Goal: Find contact information: Find contact information

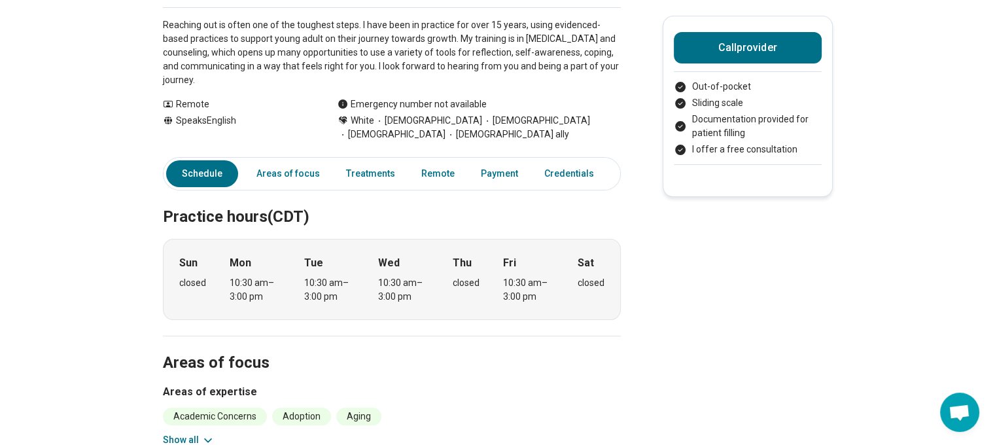
scroll to position [196, 0]
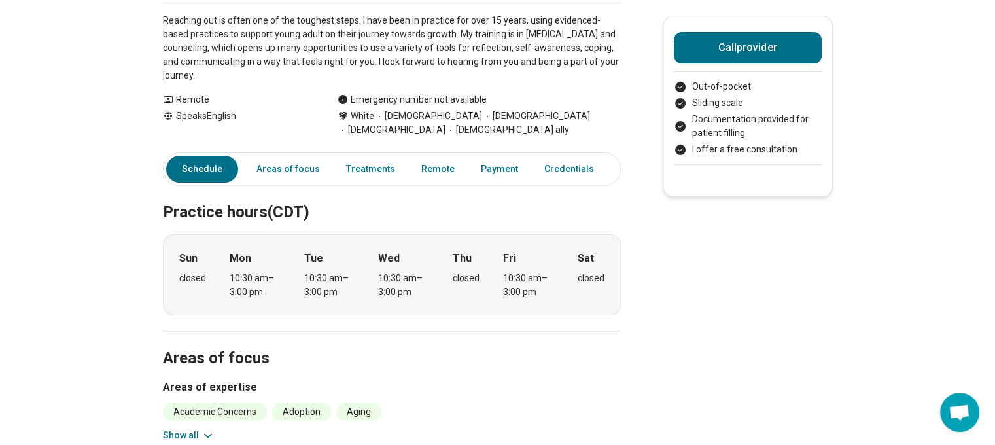
click at [207, 170] on link "Schedule" at bounding box center [202, 169] width 72 height 27
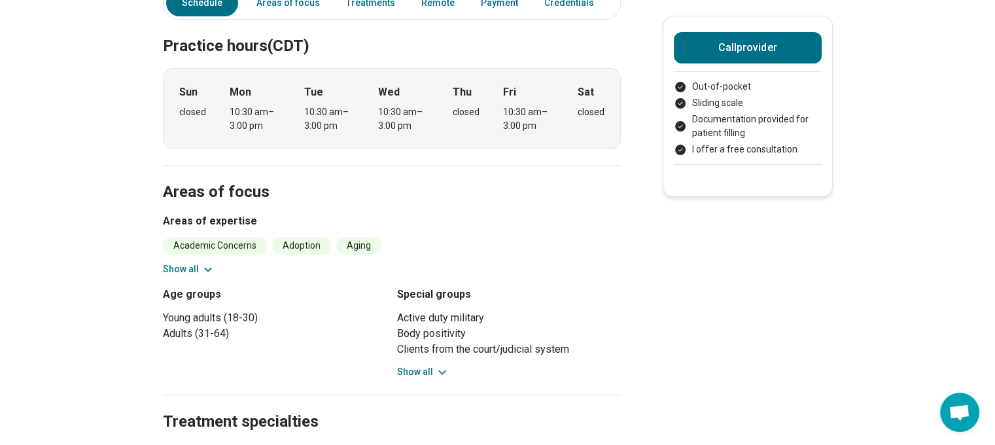
scroll to position [366, 0]
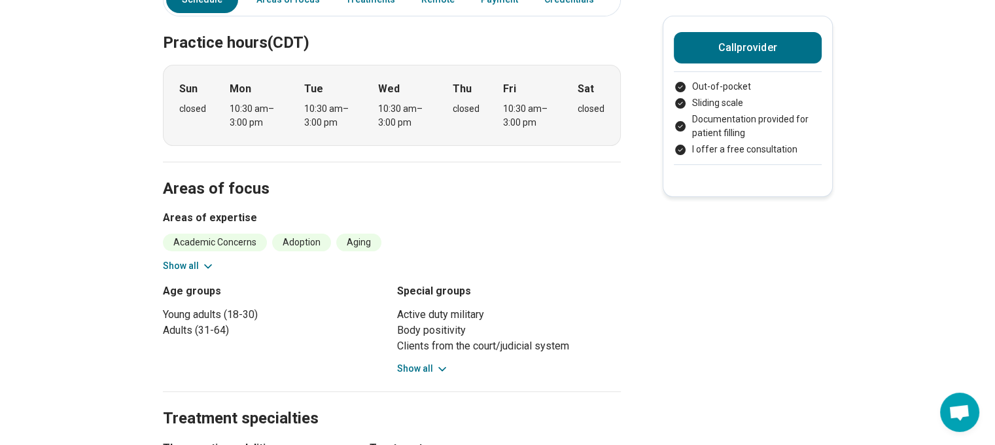
click at [202, 264] on button "Show all" at bounding box center [189, 266] width 52 height 14
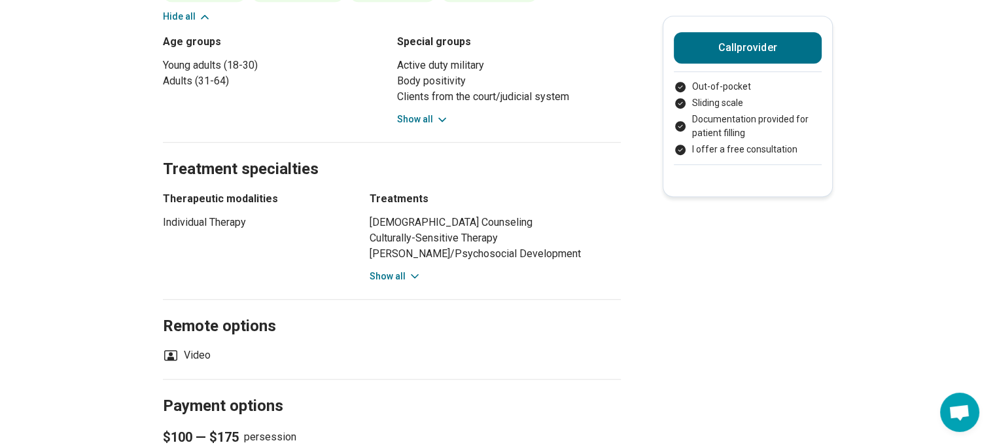
scroll to position [954, 0]
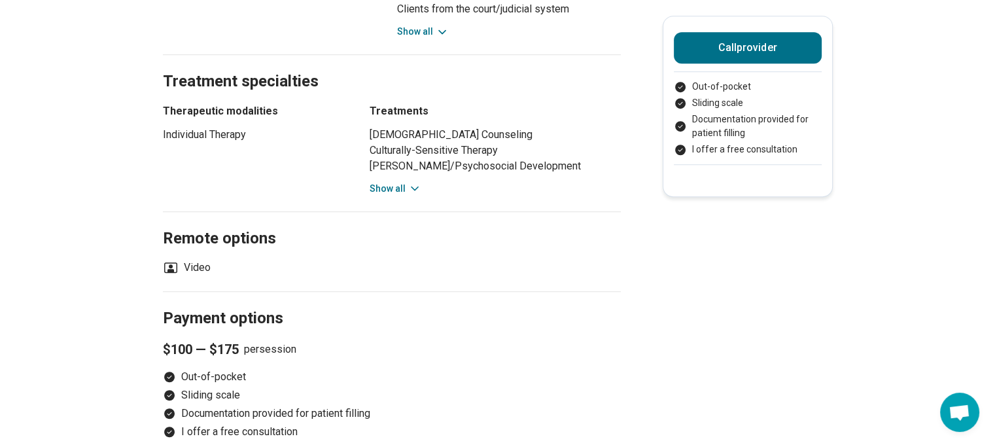
click at [408, 182] on button "Show all" at bounding box center [396, 189] width 52 height 14
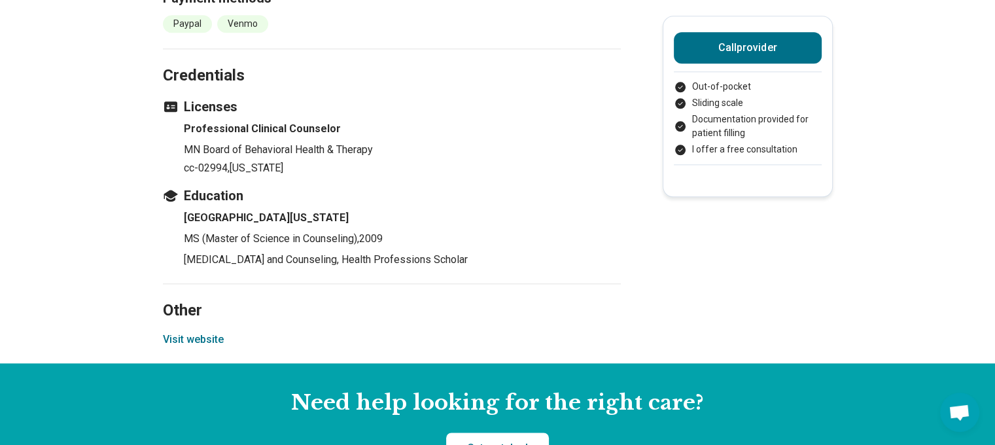
scroll to position [1608, 0]
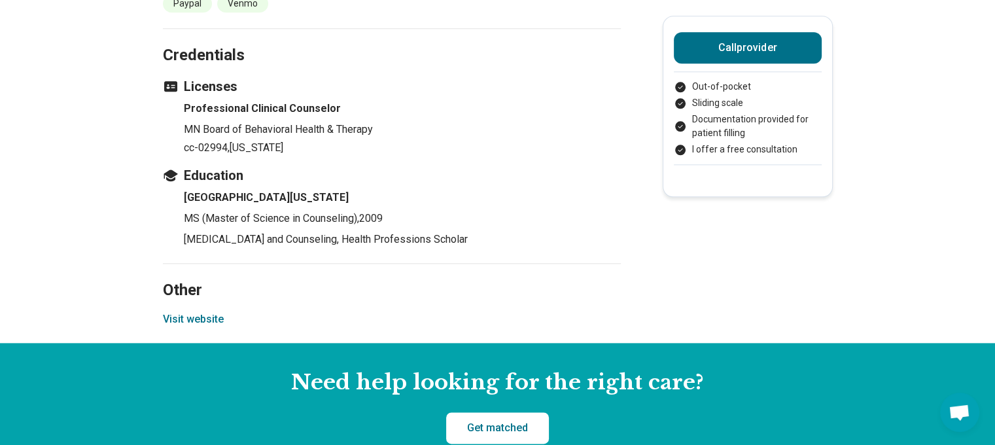
click at [203, 316] on button "Visit website" at bounding box center [193, 319] width 61 height 16
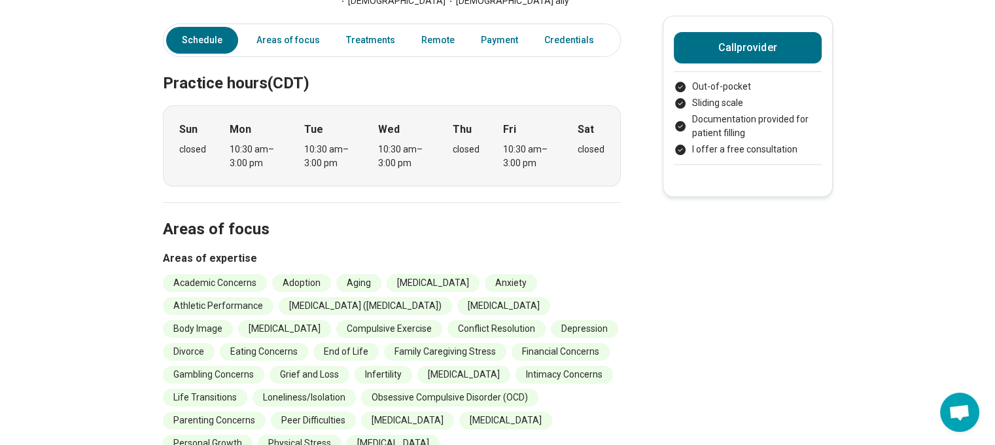
scroll to position [300, 0]
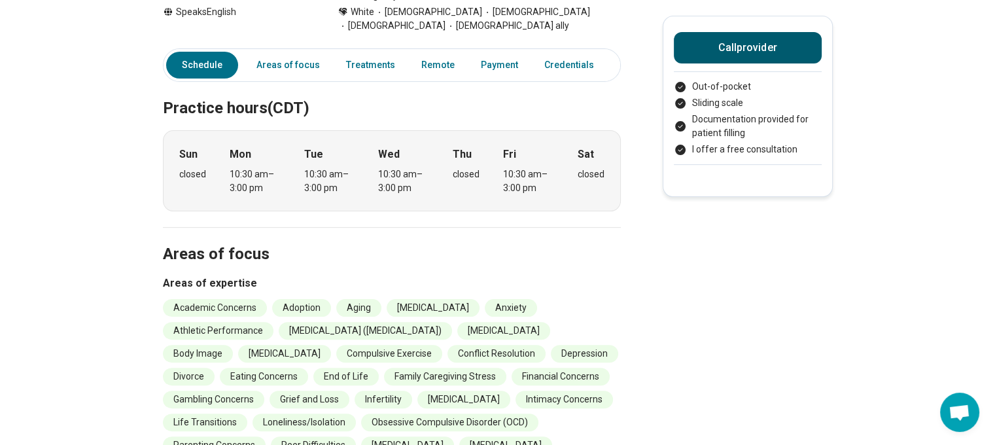
click at [750, 49] on button "Call provider" at bounding box center [748, 47] width 148 height 31
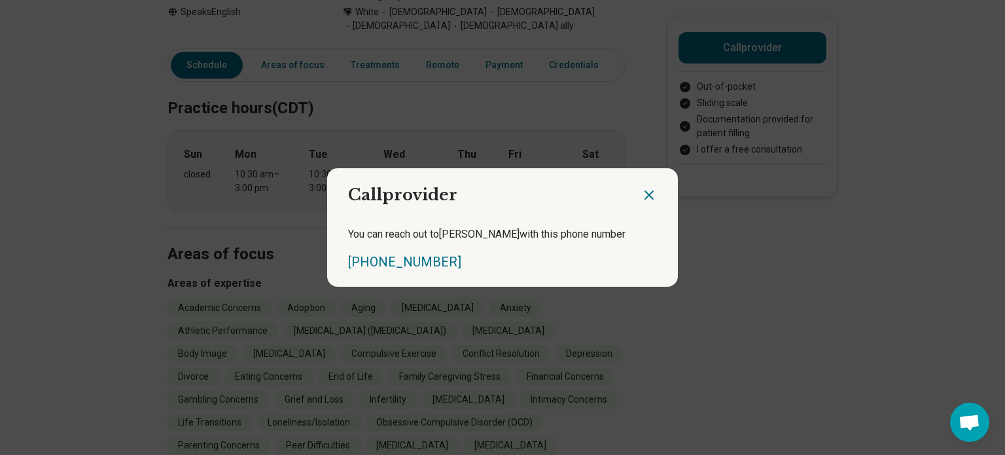
click at [645, 192] on icon "Close dialog" at bounding box center [649, 195] width 8 height 8
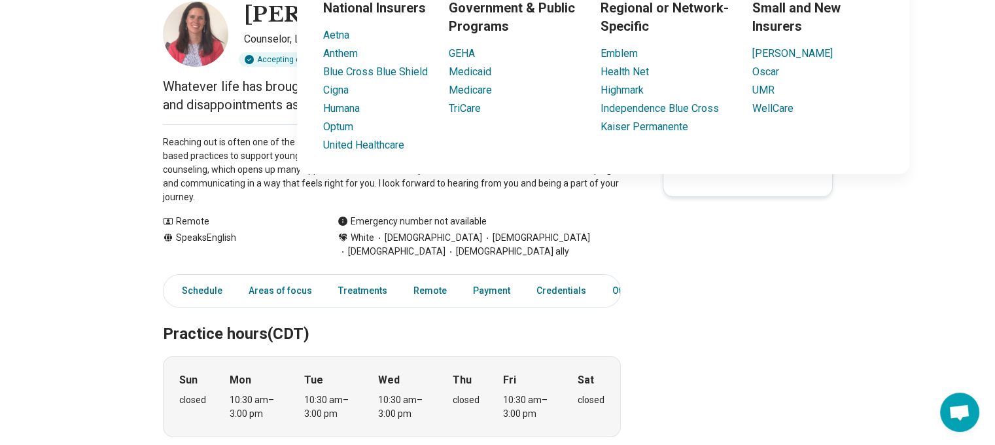
scroll to position [131, 0]
